Goal: Task Accomplishment & Management: Use online tool/utility

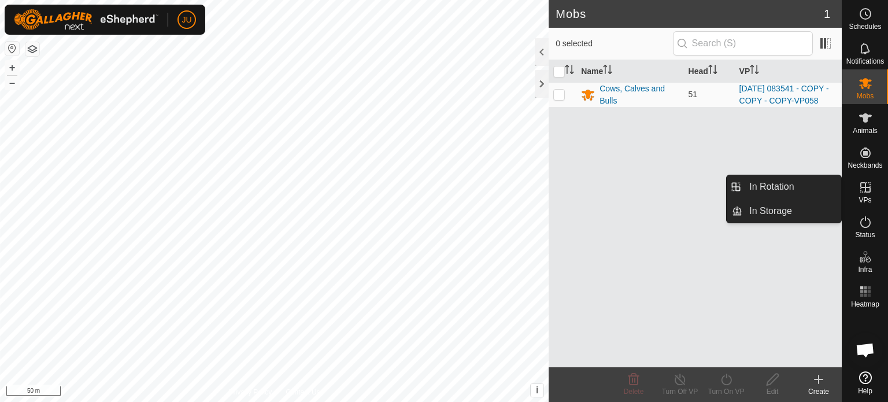
click at [869, 193] on icon at bounding box center [865, 187] width 14 height 14
click at [788, 183] on link "In Rotation" at bounding box center [791, 186] width 99 height 23
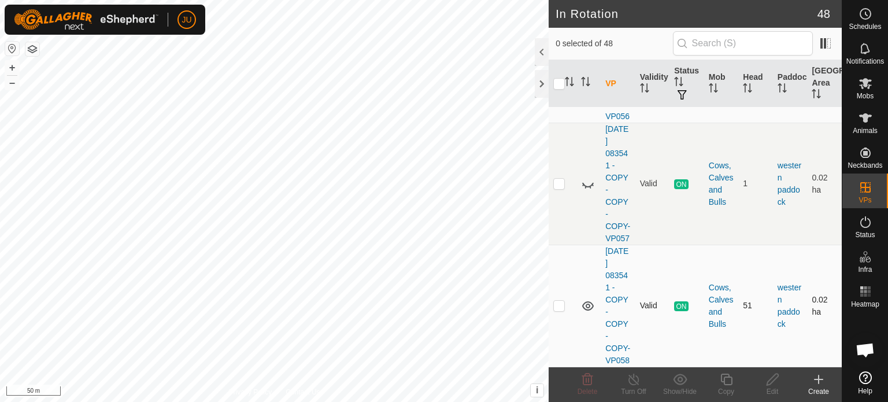
scroll to position [6748, 0]
click at [562, 301] on p-checkbox at bounding box center [559, 305] width 12 height 9
checkbox input "true"
click at [731, 379] on icon at bounding box center [726, 379] width 14 height 14
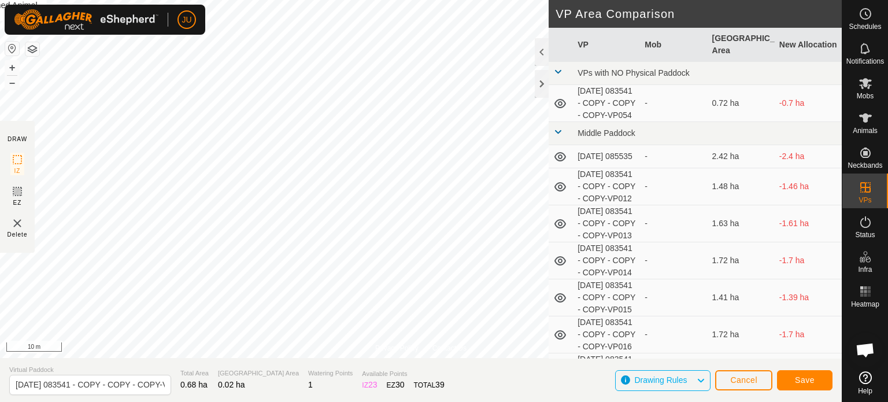
click at [56, 0] on html "JU Schedules Notifications Mobs Animals Neckbands VPs Status Infra Heatmap Help…" at bounding box center [444, 201] width 888 height 402
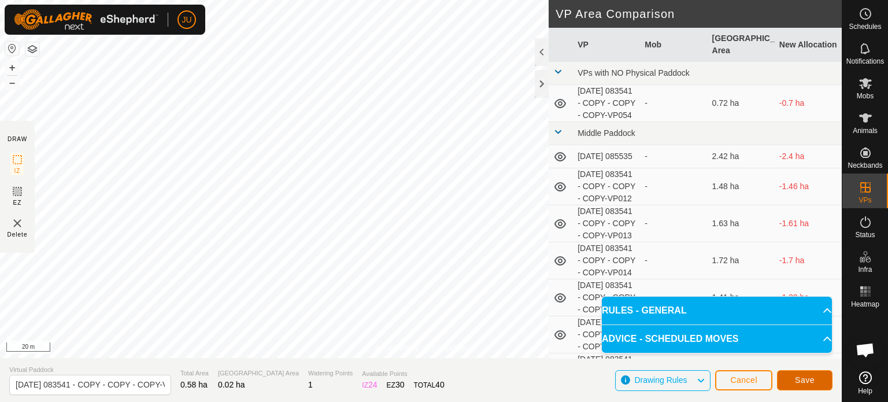
click at [809, 376] on span "Save" at bounding box center [805, 379] width 20 height 9
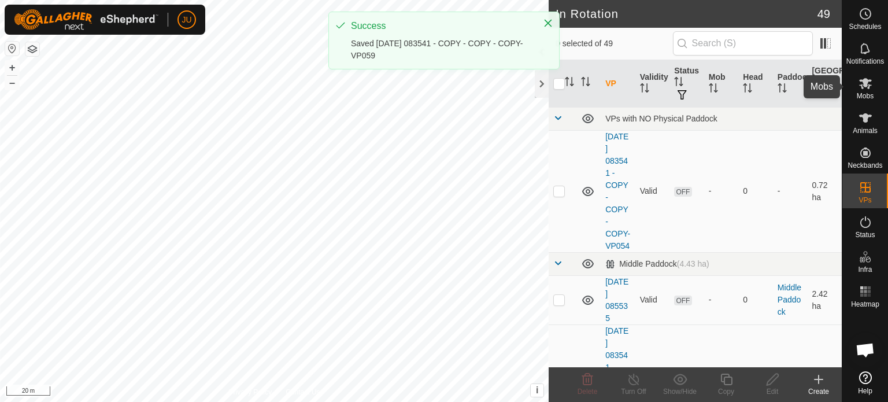
click at [862, 80] on icon at bounding box center [865, 83] width 13 height 11
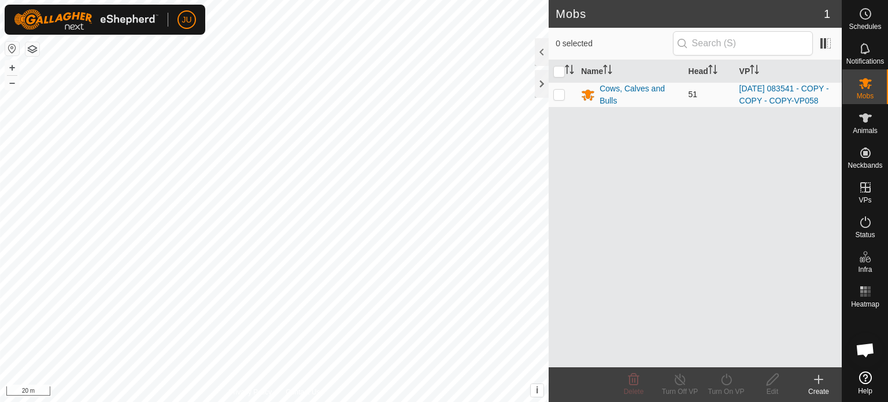
click at [558, 98] on p-checkbox at bounding box center [559, 94] width 12 height 9
checkbox input "true"
click at [735, 381] on turn-on-svg-icon at bounding box center [726, 379] width 46 height 14
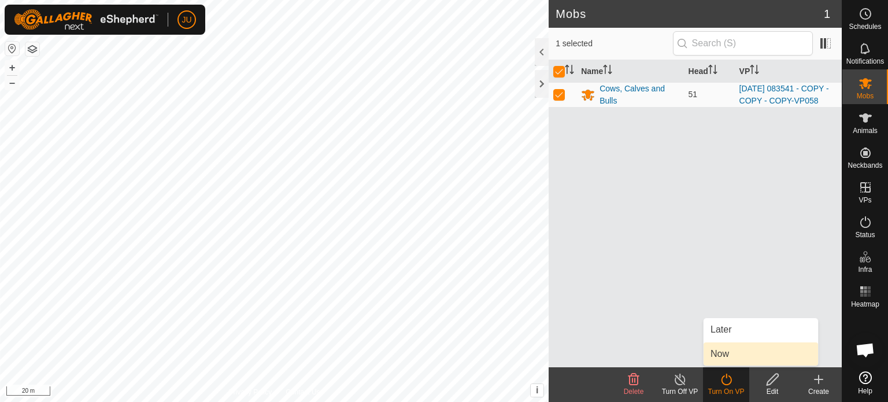
click at [735, 355] on link "Now" at bounding box center [760, 353] width 114 height 23
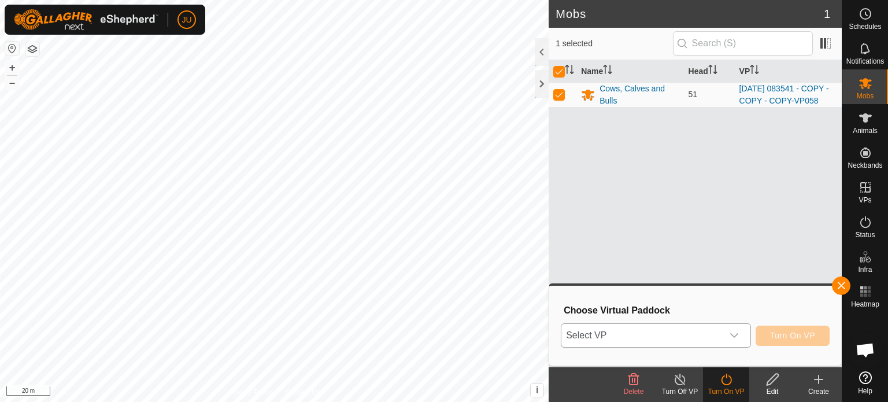
click at [723, 337] on div "dropdown trigger" at bounding box center [733, 335] width 23 height 23
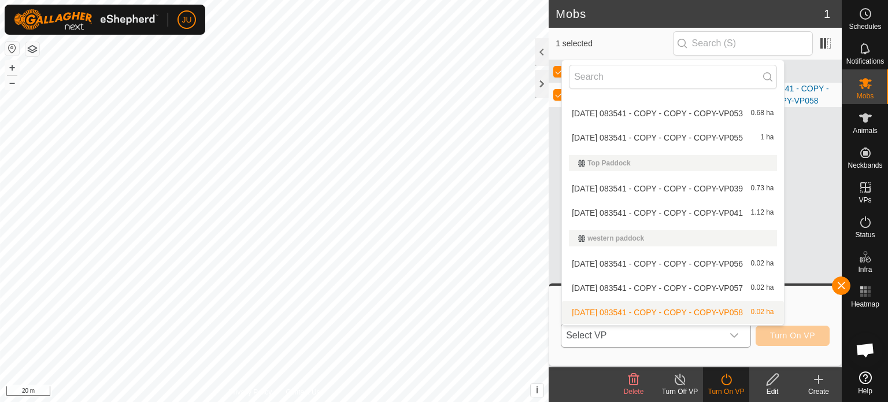
scroll to position [1063, 0]
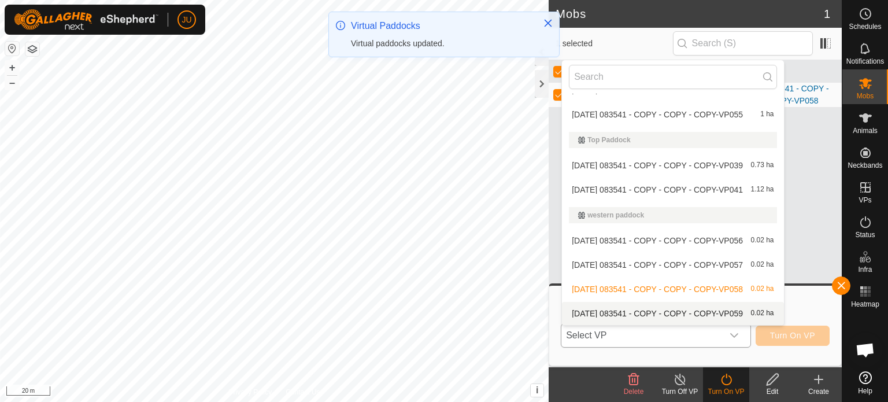
click at [692, 307] on li "[DATE] 083541 - COPY - COPY - COPY-VP059 0.02 ha" at bounding box center [672, 313] width 221 height 23
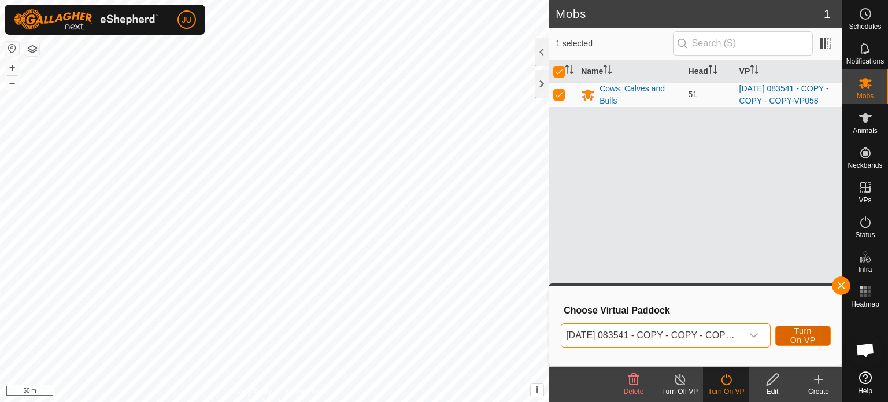
click at [808, 335] on span "Turn On VP" at bounding box center [802, 335] width 27 height 18
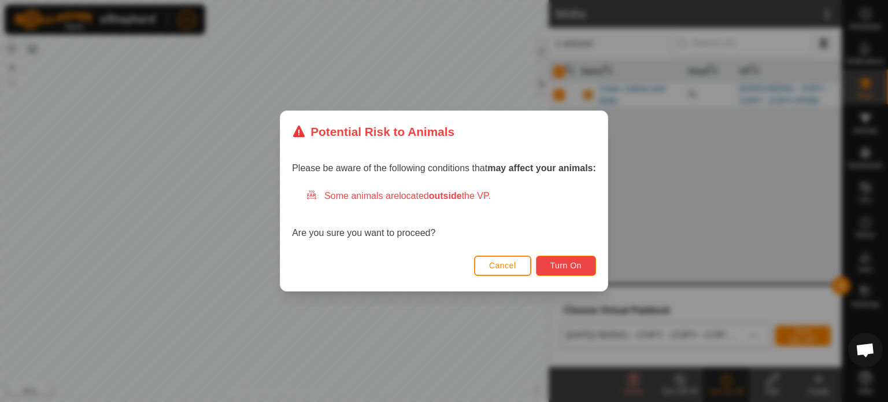
click at [568, 262] on span "Turn On" at bounding box center [565, 265] width 31 height 9
